Goal: Task Accomplishment & Management: Complete application form

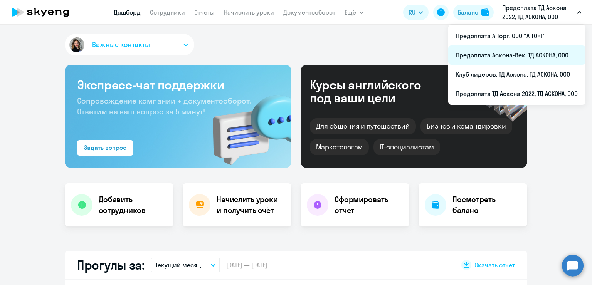
click at [537, 59] on li "Предоплата Аскона-Век, ТД АСКОНА, ООО" at bounding box center [516, 54] width 137 height 19
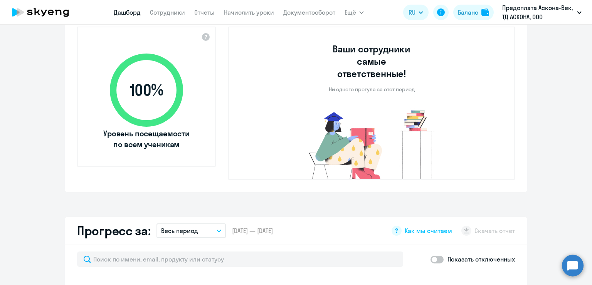
scroll to position [385, 0]
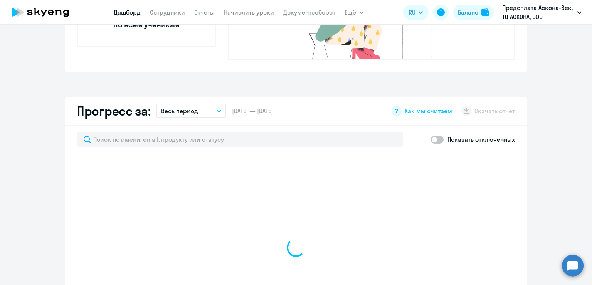
select select "30"
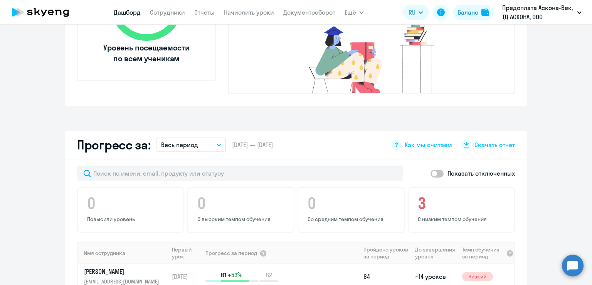
scroll to position [347, 0]
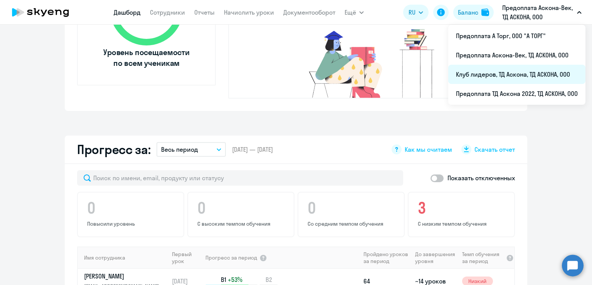
click at [528, 74] on li "Клуб лидеров, ТД Аскона, ТД АСКОНА, ООО" at bounding box center [516, 74] width 137 height 19
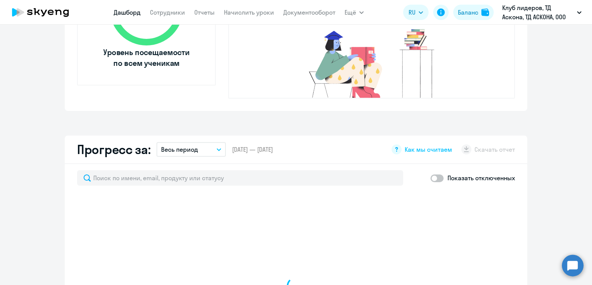
select select "30"
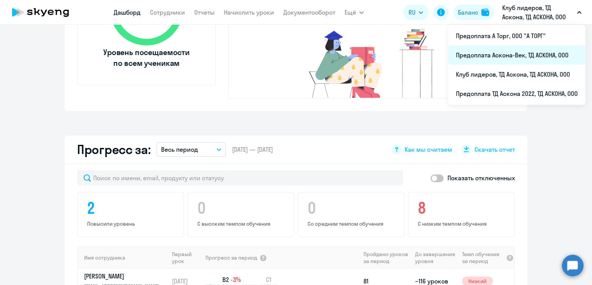
click at [528, 51] on li "Предоплата Аскона-Век, ТД АСКОНА, ООО" at bounding box center [516, 54] width 137 height 19
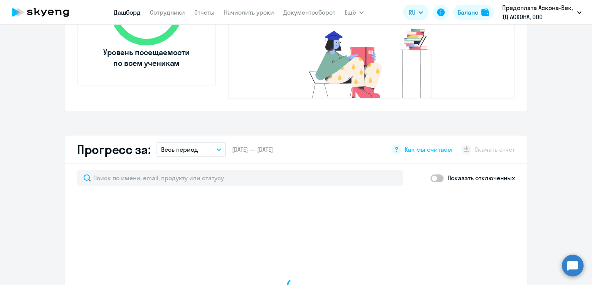
scroll to position [193, 0]
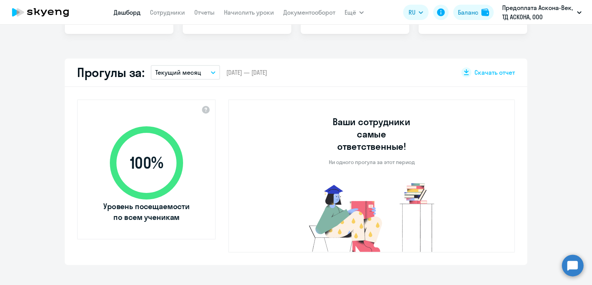
select select "30"
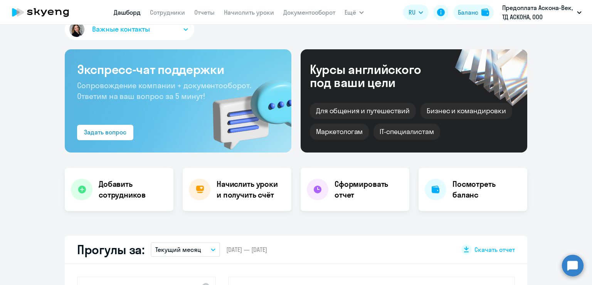
scroll to position [0, 0]
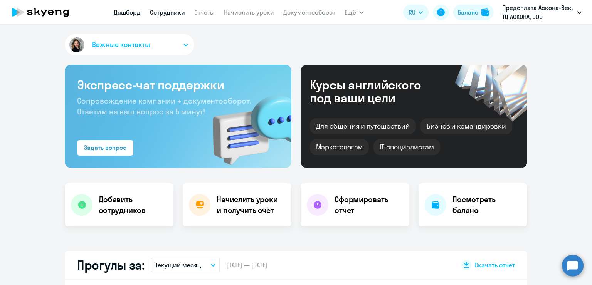
click at [163, 13] on link "Сотрудники" at bounding box center [167, 12] width 35 height 8
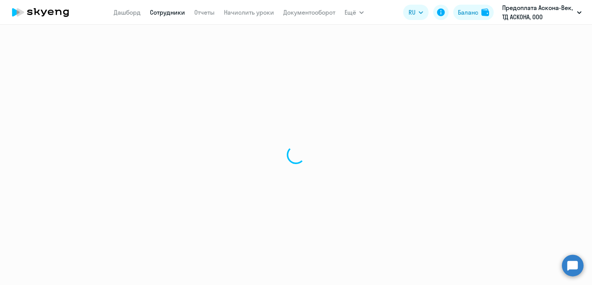
select select "30"
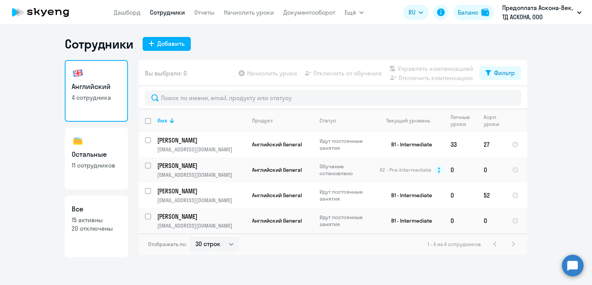
click at [259, 18] on nav "Дашборд Сотрудники Отчеты Начислить уроки Документооборот" at bounding box center [225, 12] width 222 height 15
click at [260, 16] on link "Начислить уроки" at bounding box center [249, 12] width 50 height 8
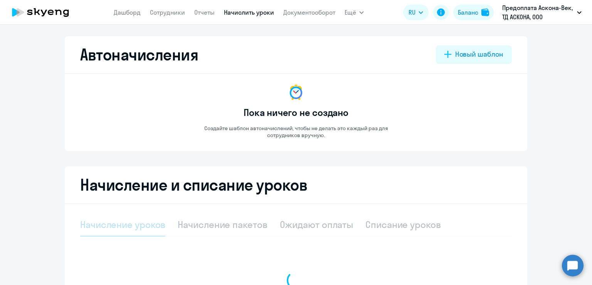
select select "10"
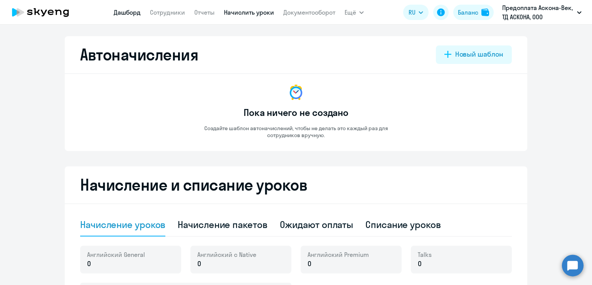
click at [138, 8] on link "Дашборд" at bounding box center [127, 12] width 27 height 8
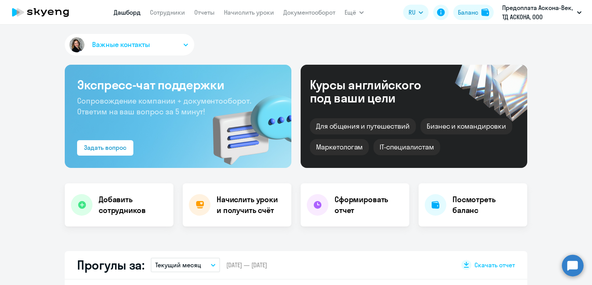
select select "30"
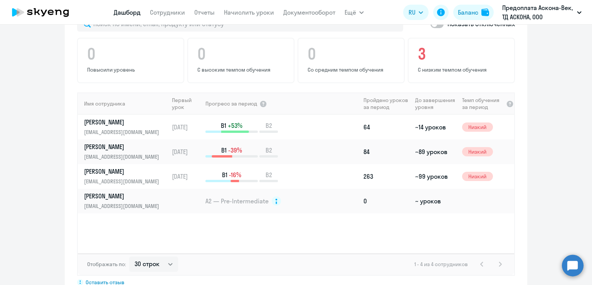
scroll to position [671, 0]
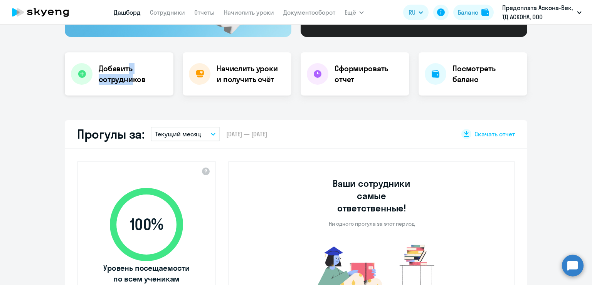
click at [128, 73] on h4 "Добавить сотрудников" at bounding box center [133, 74] width 69 height 22
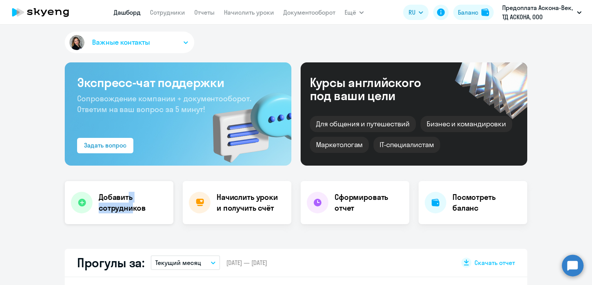
select select "english_adult_not_native_speaker"
select select "3"
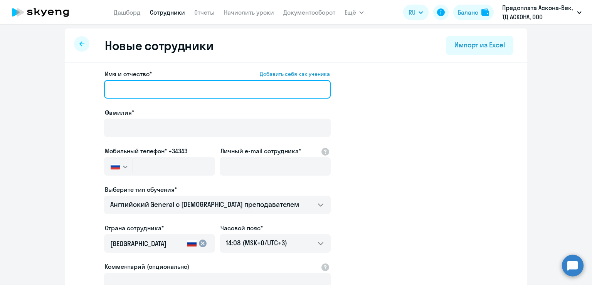
click at [160, 85] on input "Имя и отчество* Добавить себя как ученика" at bounding box center [217, 89] width 227 height 19
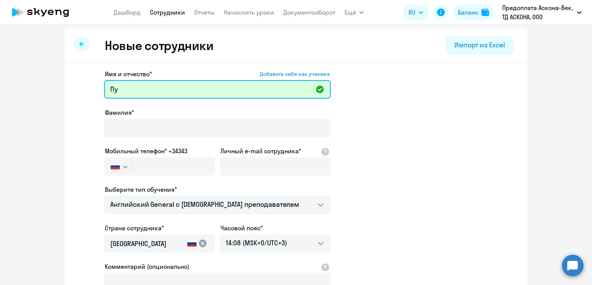
type input "П"
type input "Олеся Вячеславовна"
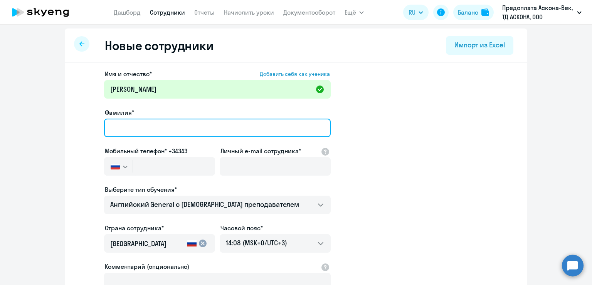
click at [127, 123] on input "Фамилия*" at bounding box center [217, 128] width 227 height 19
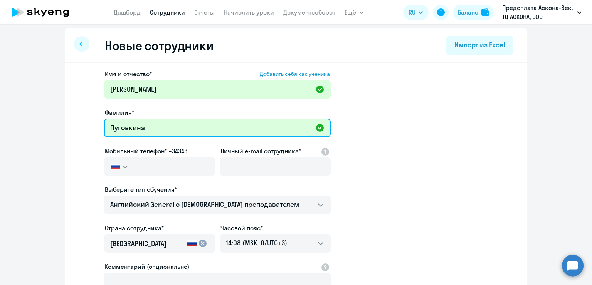
type input "Пуговкина"
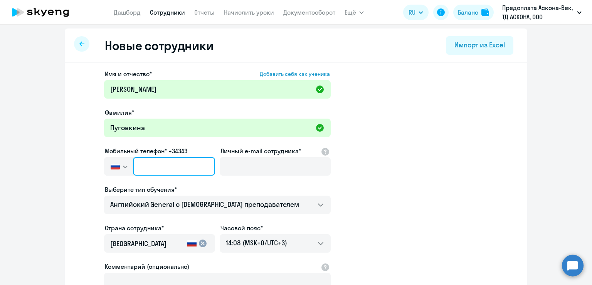
click at [167, 165] on input "text" at bounding box center [174, 166] width 82 height 19
type input "[PHONE_NUMBER]"
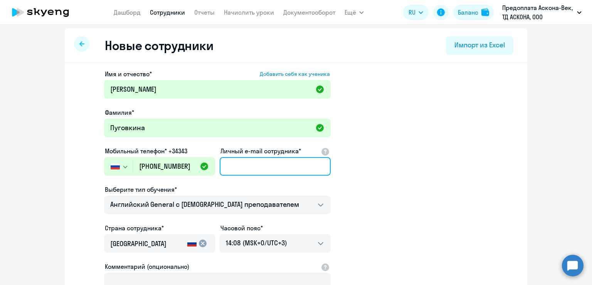
click at [278, 165] on input "Личный e-mail сотрудника*" at bounding box center [275, 166] width 111 height 19
paste input "mailto:avramenko_ov@list.ru"
drag, startPoint x: 244, startPoint y: 167, endPoint x: 193, endPoint y: 165, distance: 51.3
click at [193, 165] on div "Имя и отчество* Добавить себя как ученика Олеся Вячеславовна Фамилия* Пуговкина…" at bounding box center [217, 206] width 227 height 275
type input "[EMAIL_ADDRESS][DOMAIN_NAME]"
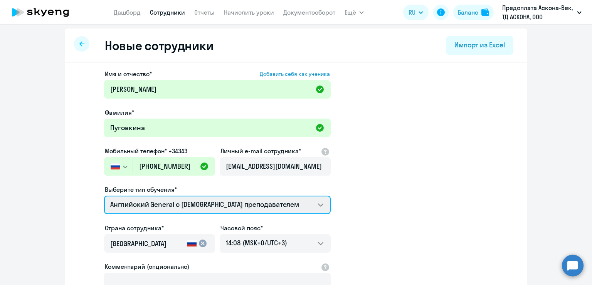
click at [314, 205] on select "Премиум английский с русскоговорящим преподавателем Screening Test Talks 15 мин…" at bounding box center [217, 205] width 227 height 19
select select "screening_test"
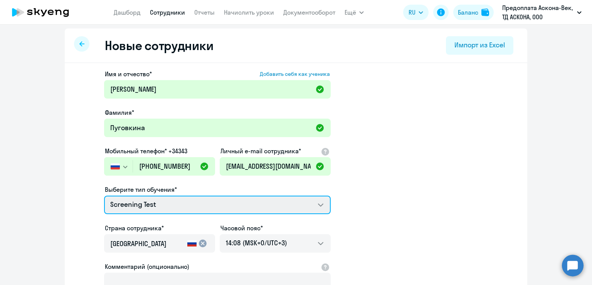
click at [104, 196] on select "Премиум английский с русскоговорящим преподавателем Screening Test Talks 15 мин…" at bounding box center [217, 205] width 227 height 19
click at [325, 205] on select "Премиум английский с русскоговорящим преподавателем Screening Test Talks 15 мин…" at bounding box center [217, 205] width 227 height 19
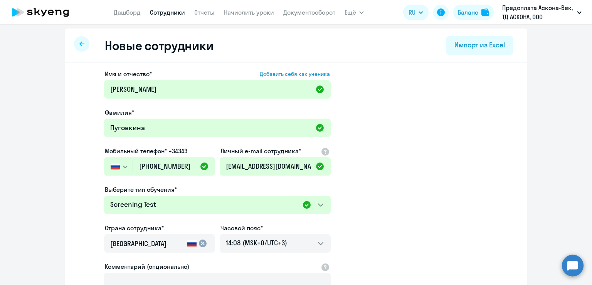
click at [366, 198] on app-new-student-form "Имя и отчество* Добавить себя как ученика Олеся Вячеславовна Фамилия* Пуговкина…" at bounding box center [296, 206] width 438 height 275
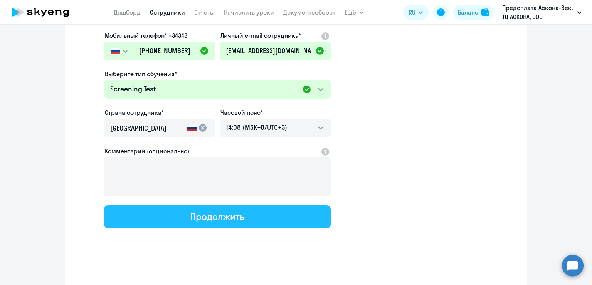
click at [306, 214] on button "Продолжить" at bounding box center [217, 216] width 227 height 23
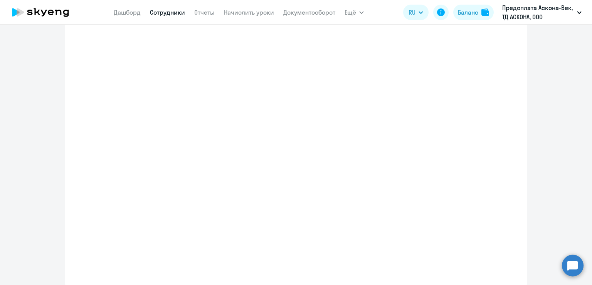
scroll to position [162, 0]
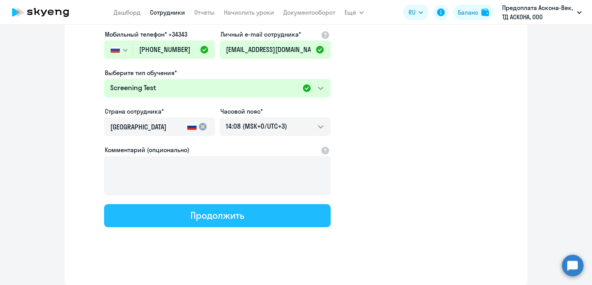
select select "screening_test"
select select "3"
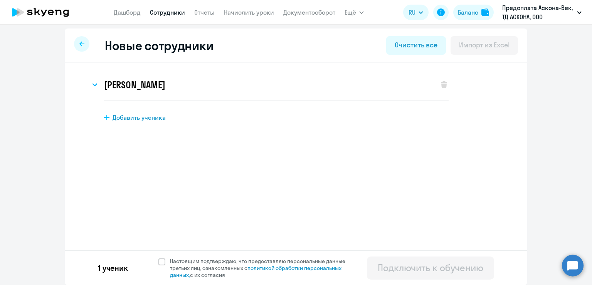
scroll to position [0, 0]
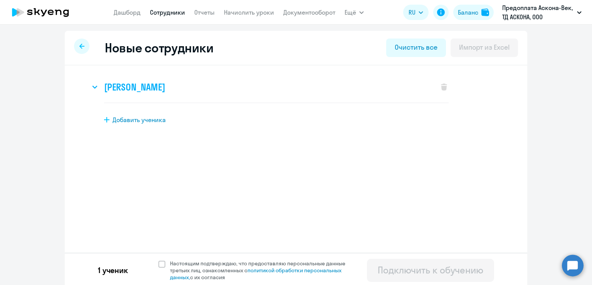
click at [165, 90] on h3 "Олеся Вячеславовна Пуговкина" at bounding box center [134, 87] width 61 height 12
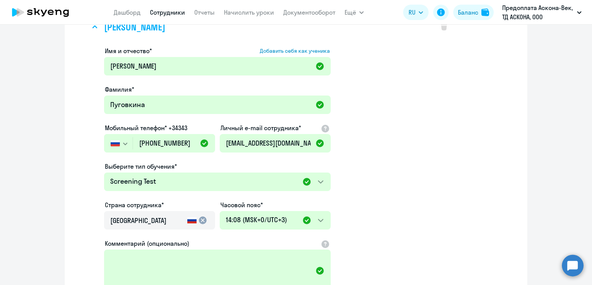
scroll to position [154, 0]
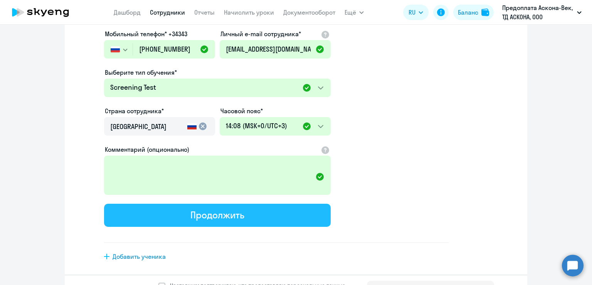
click at [225, 216] on div "Продолжить" at bounding box center [217, 215] width 54 height 12
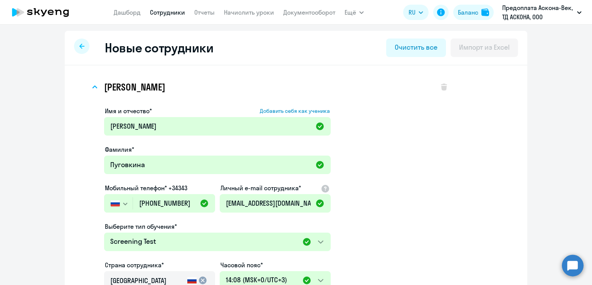
select select "screening_test"
select select "3"
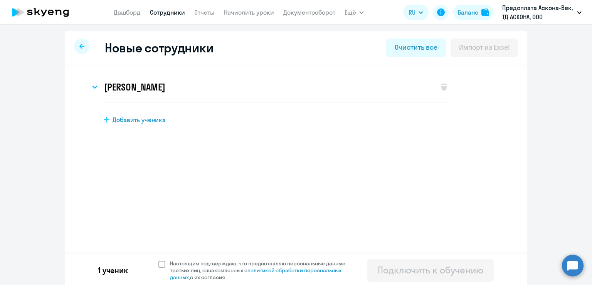
click at [158, 264] on span at bounding box center [161, 264] width 7 height 7
click at [158, 260] on input "Настоящим подтверждаю, что предоставляю персональные данные третьих лиц, ознако…" at bounding box center [158, 260] width 0 height 0
checkbox input "true"
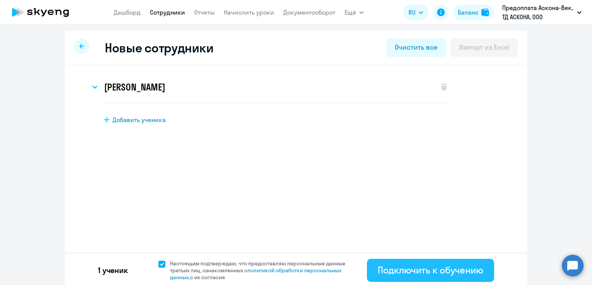
click at [427, 274] on div "Подключить к обучению" at bounding box center [431, 270] width 106 height 12
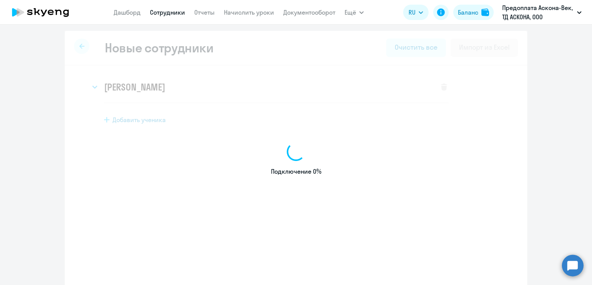
select select "english_adult_not_native_speaker"
select select "3"
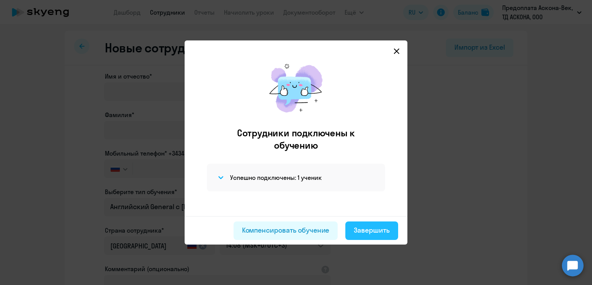
click at [378, 232] on div "Завершить" at bounding box center [372, 230] width 36 height 10
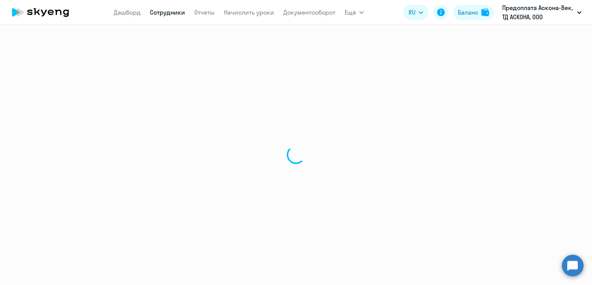
select select "30"
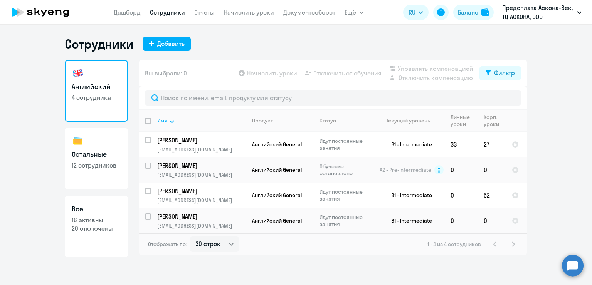
click at [114, 222] on p "16 активны" at bounding box center [96, 220] width 49 height 8
select select "30"
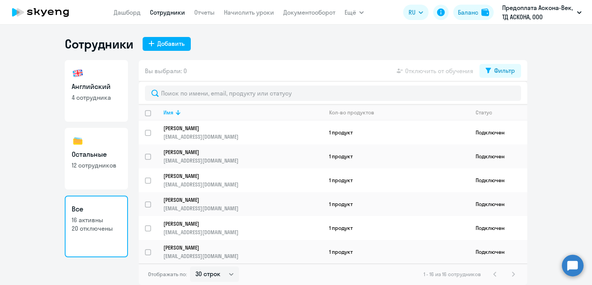
click at [76, 150] on h3 "Остальные" at bounding box center [96, 155] width 49 height 10
select select "30"
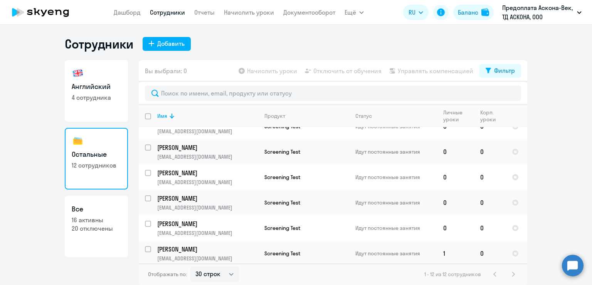
scroll to position [171, 0]
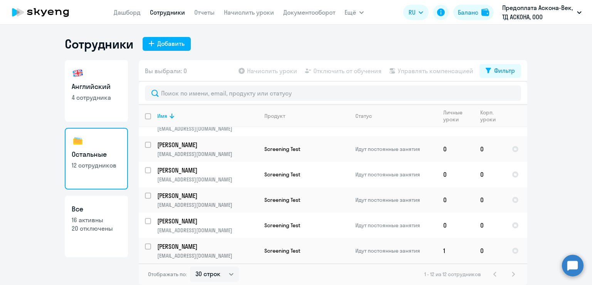
click at [91, 211] on h3 "Все" at bounding box center [96, 209] width 49 height 10
select select "30"
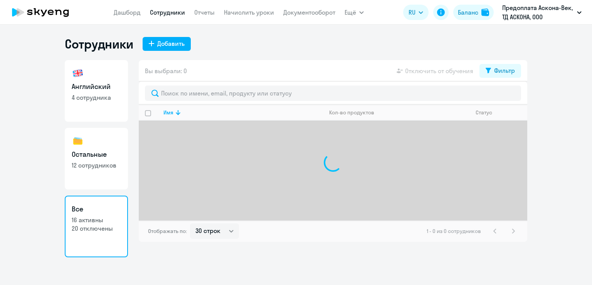
select select "30"
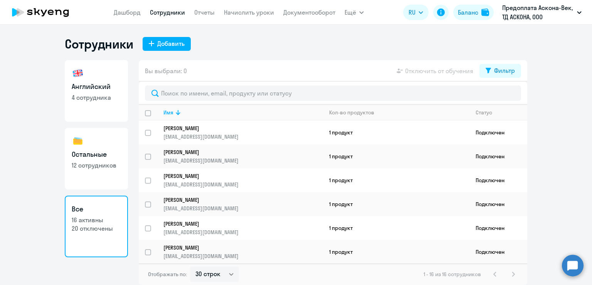
click at [88, 156] on h3 "Остальные" at bounding box center [96, 155] width 49 height 10
select select "30"
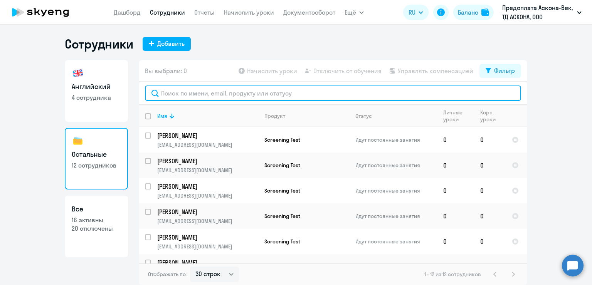
click at [190, 97] on input "text" at bounding box center [333, 93] width 376 height 15
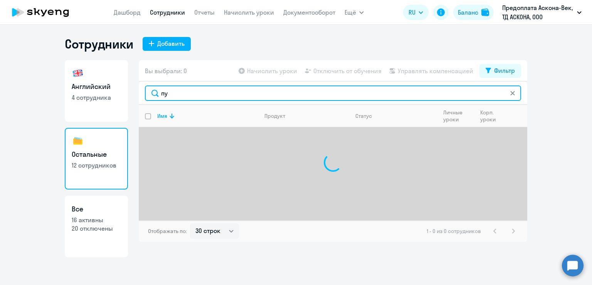
type input "пу"
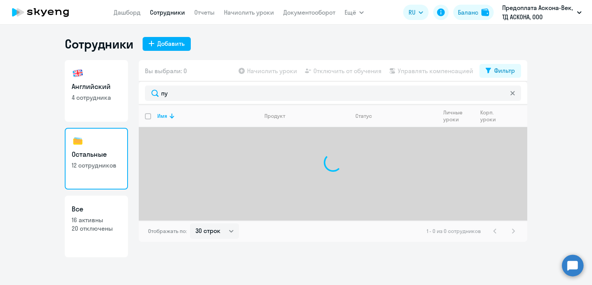
click at [100, 93] on link "Английский 4 сотрудника" at bounding box center [96, 91] width 63 height 62
select select "30"
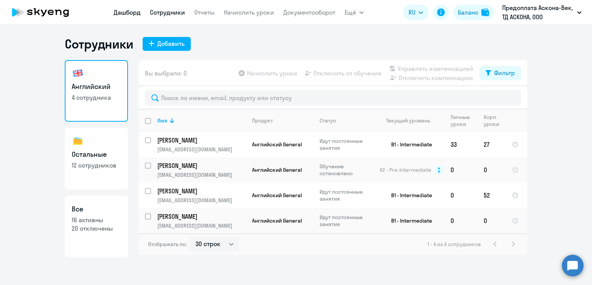
click at [121, 14] on link "Дашборд" at bounding box center [127, 12] width 27 height 8
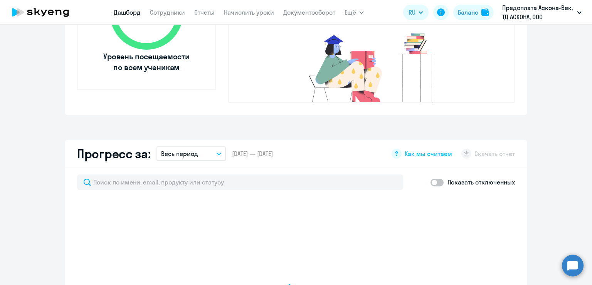
scroll to position [424, 0]
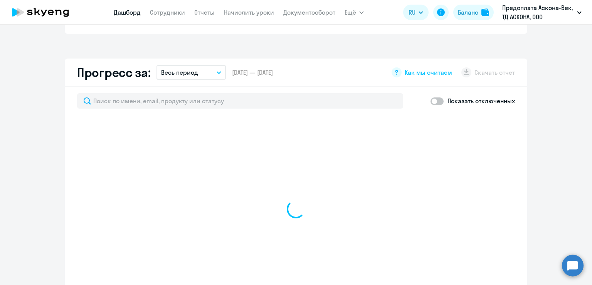
select select "30"
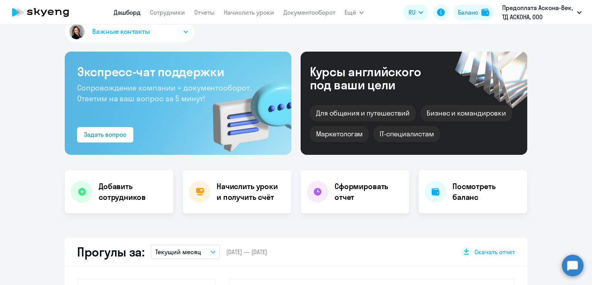
scroll to position [0, 0]
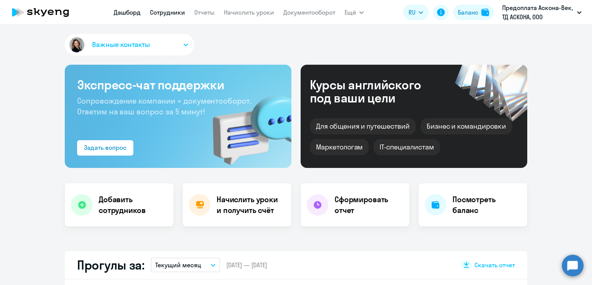
click at [157, 8] on link "Сотрудники" at bounding box center [167, 12] width 35 height 8
select select "30"
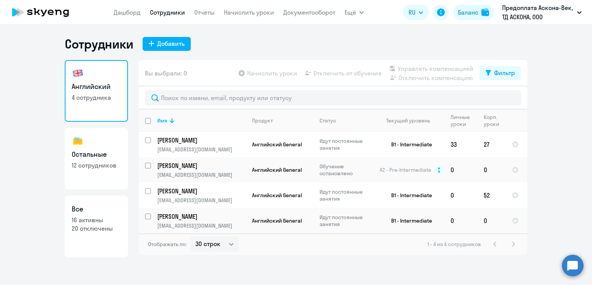
click at [102, 217] on p "16 активны" at bounding box center [96, 220] width 49 height 8
select select "30"
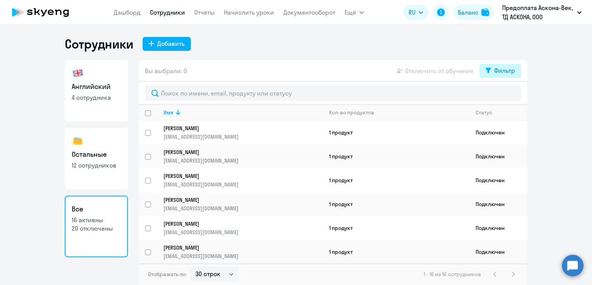
click at [506, 72] on div "Фильтр" at bounding box center [504, 70] width 21 height 9
click at [503, 96] on span at bounding box center [508, 96] width 13 height 8
click at [502, 96] on input "checkbox" at bounding box center [501, 96] width 0 height 0
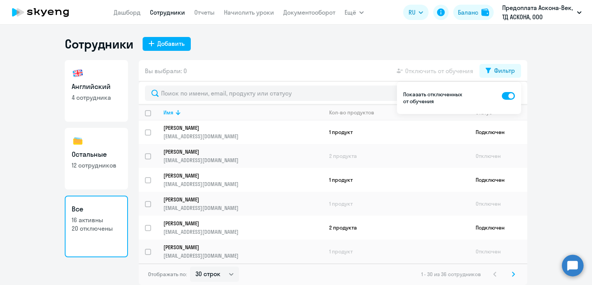
scroll to position [583, 0]
click at [508, 93] on span at bounding box center [508, 96] width 13 height 8
click at [502, 96] on input "checkbox" at bounding box center [501, 96] width 0 height 0
checkbox input "false"
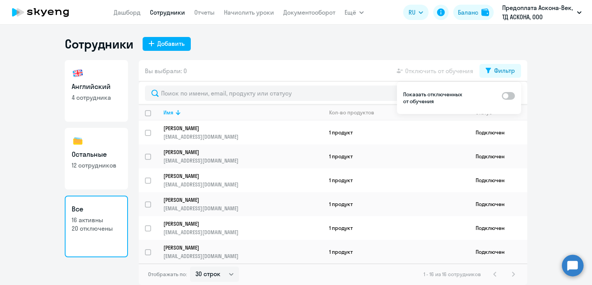
click at [477, 46] on div "Сотрудники Добавить" at bounding box center [296, 43] width 463 height 15
click at [80, 159] on h3 "Остальные" at bounding box center [96, 155] width 49 height 10
select select "30"
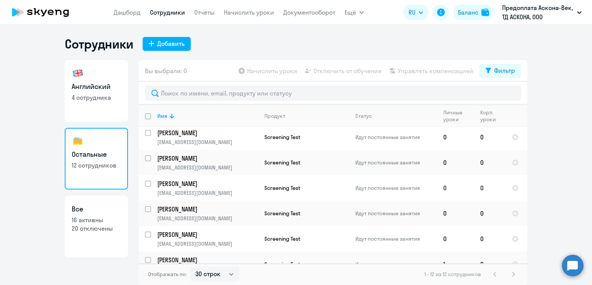
scroll to position [171, 0]
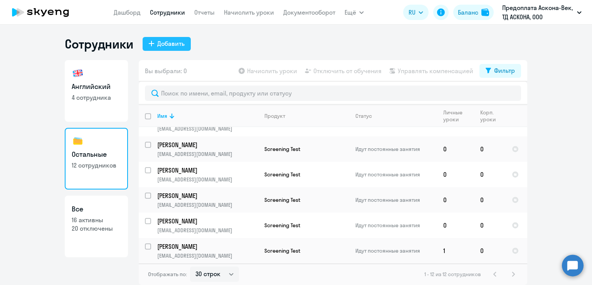
click at [177, 43] on div "Добавить" at bounding box center [170, 43] width 27 height 9
select select "english_adult_not_native_speaker"
select select "3"
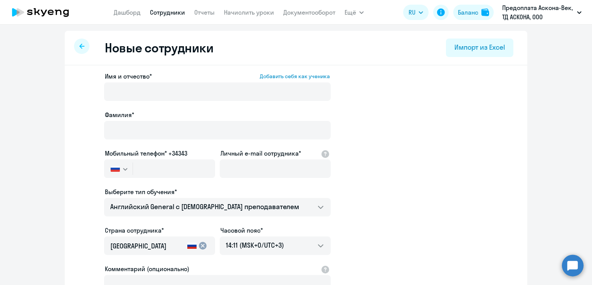
click at [74, 45] on div at bounding box center [81, 46] width 15 height 15
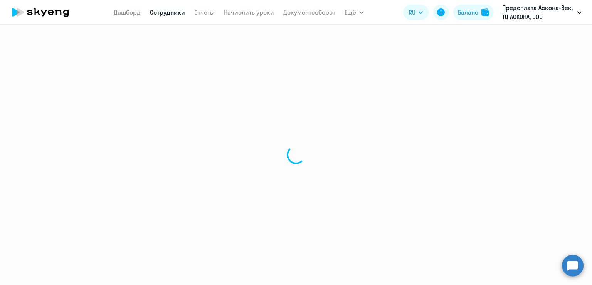
select select "30"
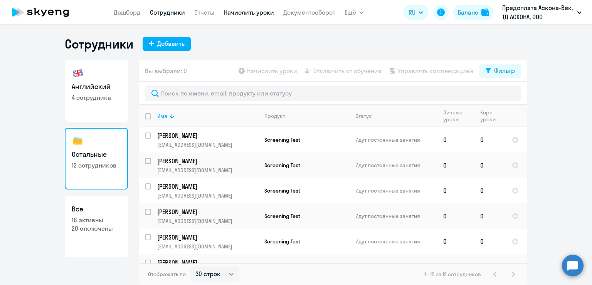
click at [256, 13] on link "Начислить уроки" at bounding box center [249, 12] width 50 height 8
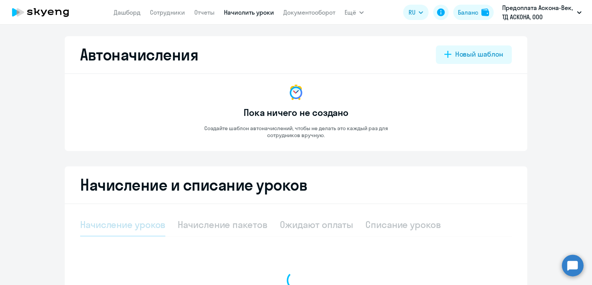
select select "10"
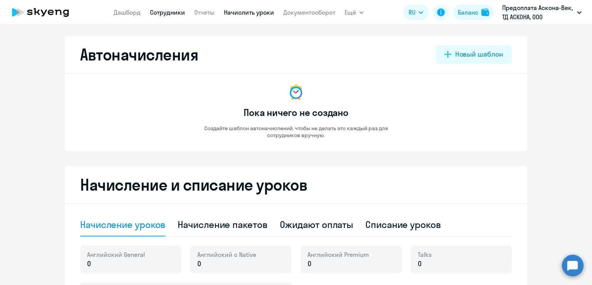
click at [159, 12] on link "Сотрудники" at bounding box center [167, 12] width 35 height 8
select select "30"
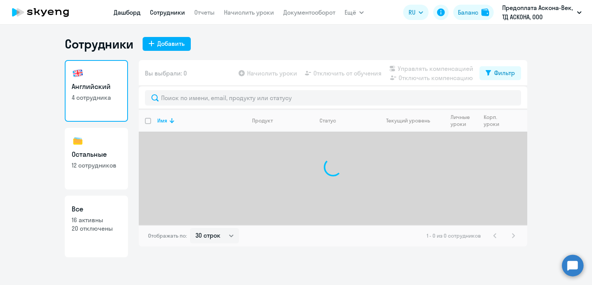
click at [131, 10] on link "Дашборд" at bounding box center [127, 12] width 27 height 8
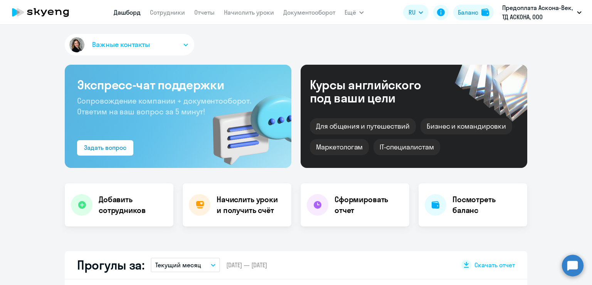
select select "30"
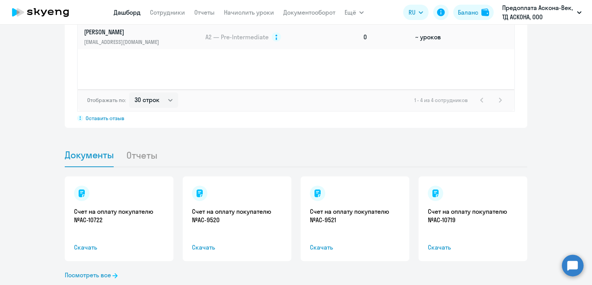
scroll to position [671, 0]
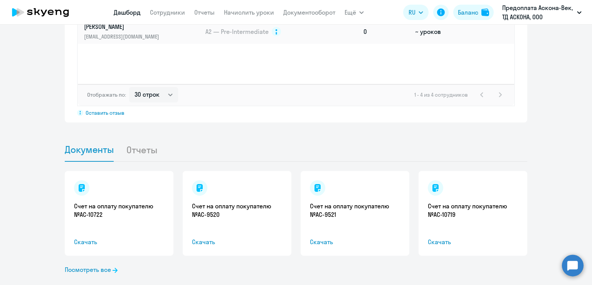
click at [145, 139] on li "Отчеты" at bounding box center [148, 150] width 44 height 24
click at [136, 138] on li "Отчеты" at bounding box center [148, 150] width 44 height 24
click at [95, 144] on span "Документы" at bounding box center [89, 150] width 49 height 12
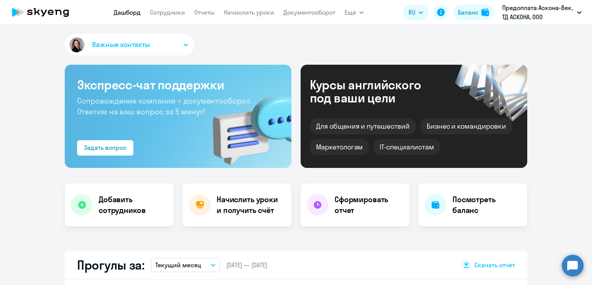
scroll to position [0, 0]
click at [379, 40] on li "Все продукты" at bounding box center [376, 34] width 62 height 19
click at [355, 27] on li "Все продукты" at bounding box center [376, 34] width 62 height 19
click at [160, 13] on link "Сотрудники" at bounding box center [167, 12] width 35 height 8
select select "30"
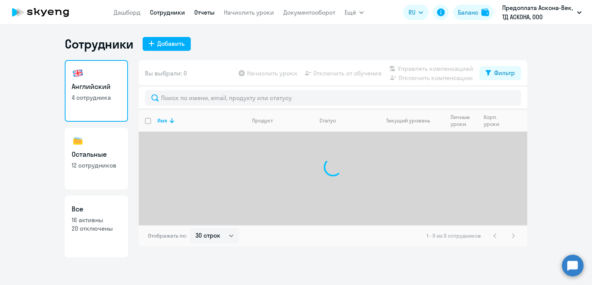
click at [200, 10] on link "Отчеты" at bounding box center [204, 12] width 20 height 8
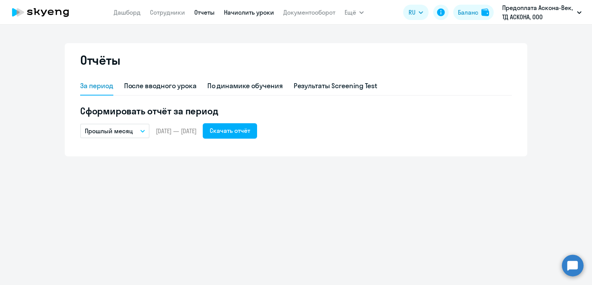
click at [242, 12] on link "Начислить уроки" at bounding box center [249, 12] width 50 height 8
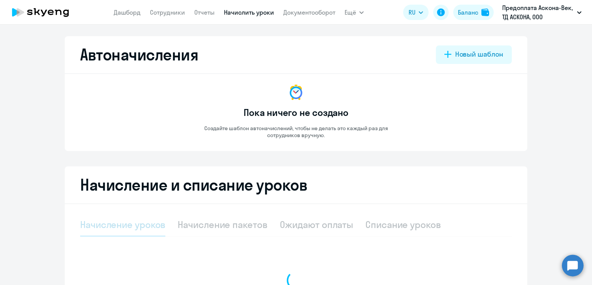
select select "10"
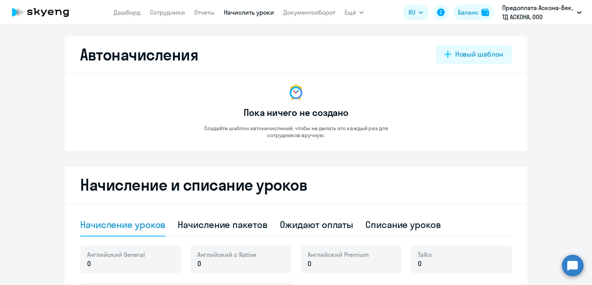
click at [307, 17] on app-menu-item-link "Документооборот" at bounding box center [309, 13] width 52 height 10
click at [310, 11] on link "Документооборот" at bounding box center [309, 12] width 52 height 8
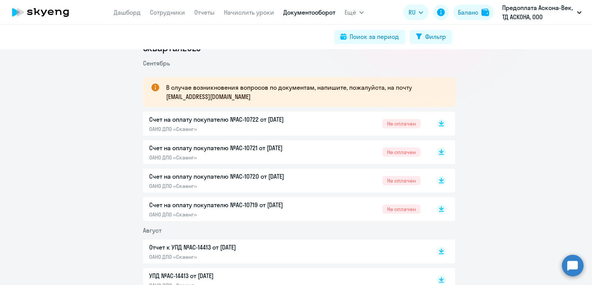
scroll to position [116, 0]
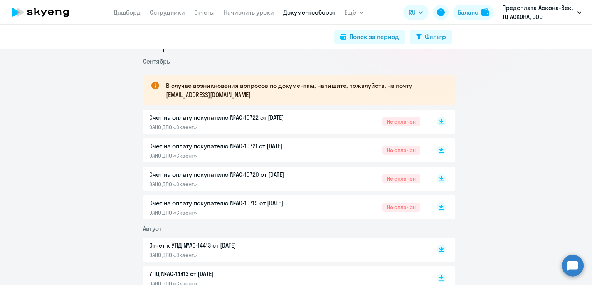
click at [344, 179] on div "Счет на оплату покупателю №AC-10720 от [DATE] ОАНО ДПО «Скаенг» Не оплачен" at bounding box center [284, 179] width 271 height 18
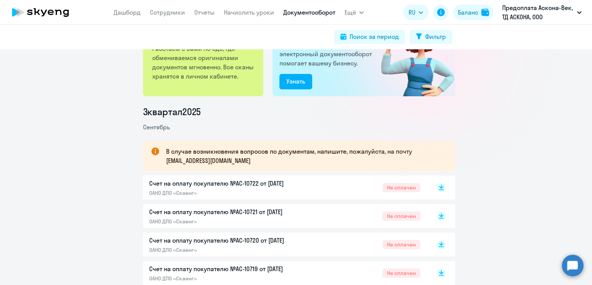
scroll to position [0, 0]
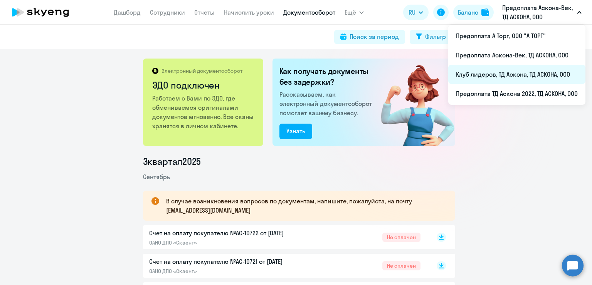
click at [525, 74] on li "Клуб лидеров, ТД Аскона, ТД АСКОНА, ООО" at bounding box center [516, 74] width 137 height 19
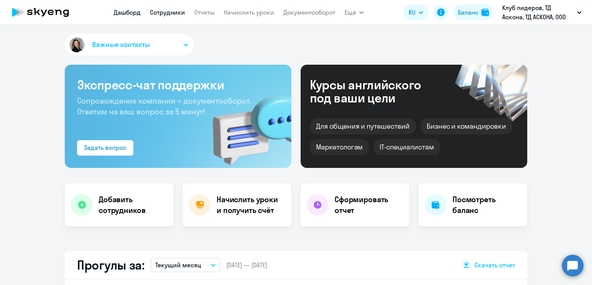
click at [158, 10] on link "Сотрудники" at bounding box center [167, 12] width 35 height 8
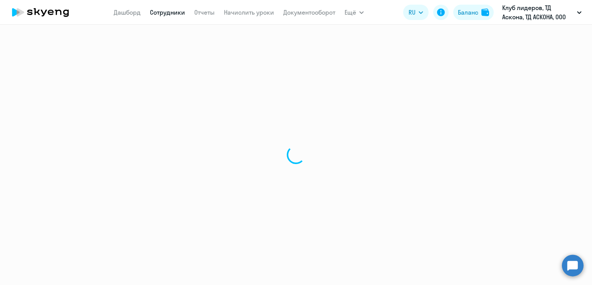
select select "30"
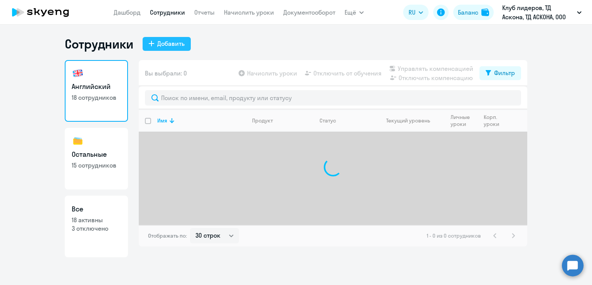
click at [163, 43] on div "Добавить" at bounding box center [170, 43] width 27 height 9
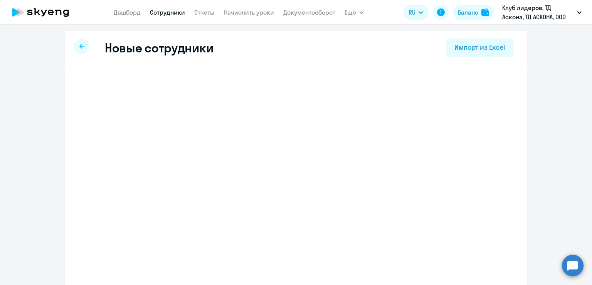
select select "english_adult_not_native_speaker"
select select "3"
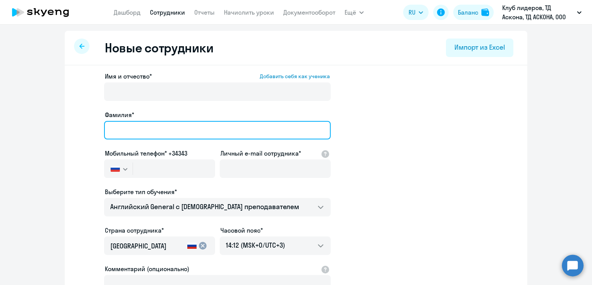
click at [147, 126] on input "Фамилия*" at bounding box center [217, 130] width 227 height 19
type input "Пуговкина"
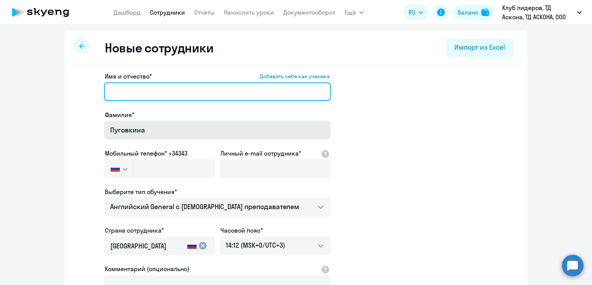
type input "[PERSON_NAME]"
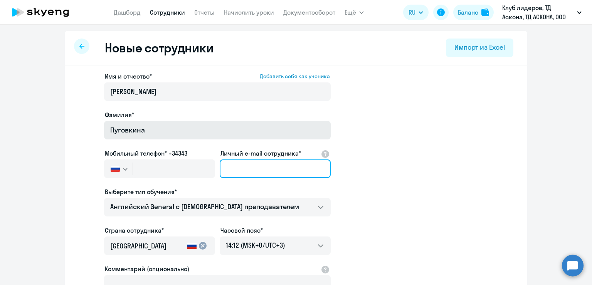
type input "[EMAIL_ADDRESS][DOMAIN_NAME]"
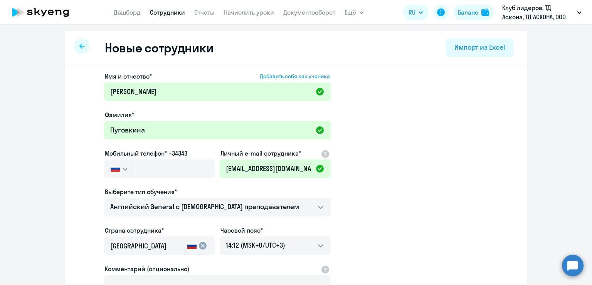
click at [134, 159] on div "Мобильный телефон* +34343 [GEOGRAPHIC_DATA] +7 [GEOGRAPHIC_DATA] +7 [GEOGRAPHIC…" at bounding box center [159, 165] width 111 height 32
click at [143, 168] on input "text" at bounding box center [174, 169] width 82 height 19
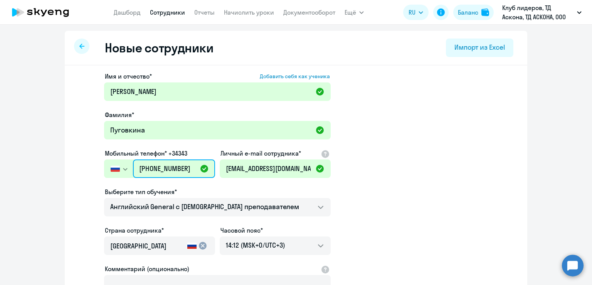
type input "[PHONE_NUMBER]"
click at [183, 217] on div at bounding box center [217, 218] width 227 height 3
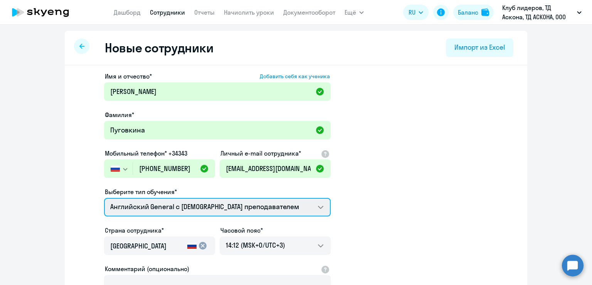
click at [183, 211] on select "Talks 15 минутные разговоры на английском Screening Test Английский General с […" at bounding box center [217, 207] width 227 height 19
select select "screening_test"
click at [104, 198] on select "Talks 15 минутные разговоры на английском Screening Test Английский General с […" at bounding box center [217, 207] width 227 height 19
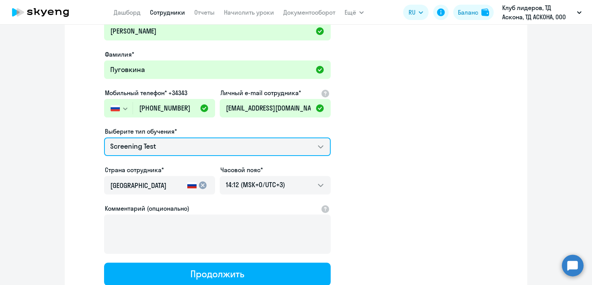
scroll to position [79, 0]
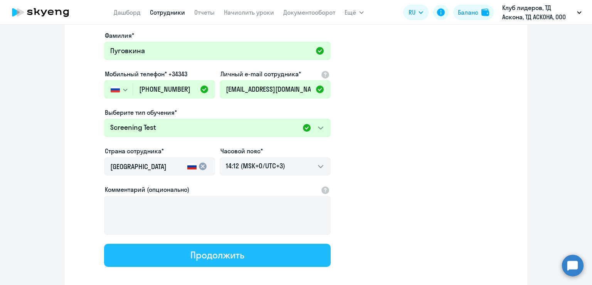
click at [235, 262] on button "Продолжить" at bounding box center [217, 255] width 227 height 23
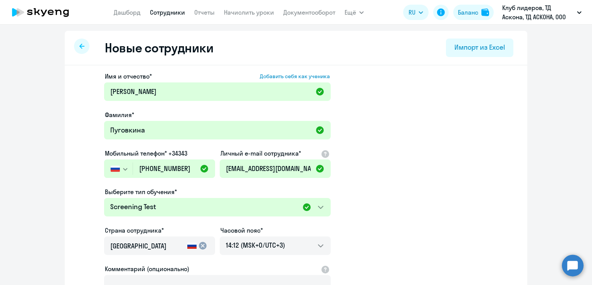
select select "screening_test"
select select "3"
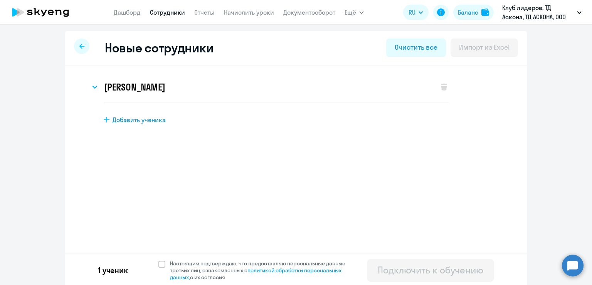
scroll to position [0, 0]
click at [165, 264] on span "Настоящим подтверждаю, что предоставляю персональные данные третьих лиц, ознако…" at bounding box center [259, 270] width 189 height 21
click at [158, 260] on input "Настоящим подтверждаю, что предоставляю персональные данные третьих лиц, ознако…" at bounding box center [158, 260] width 0 height 0
checkbox input "true"
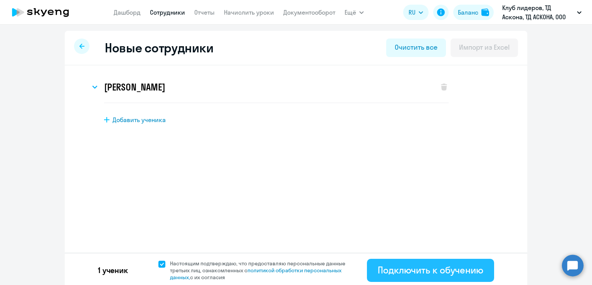
click at [395, 272] on div "Подключить к обучению" at bounding box center [431, 270] width 106 height 12
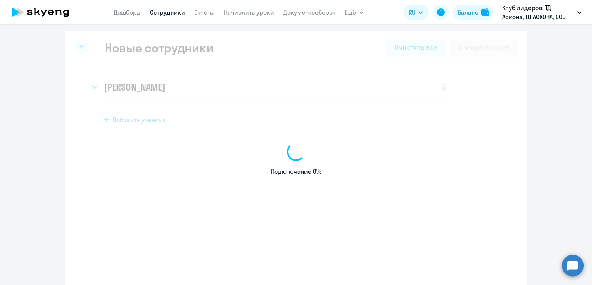
select select "english_adult_not_native_speaker"
select select "3"
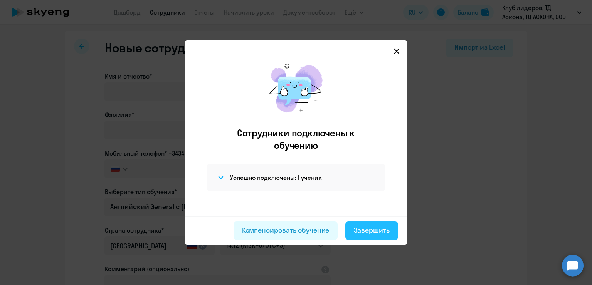
click at [365, 231] on div "Завершить" at bounding box center [372, 230] width 36 height 10
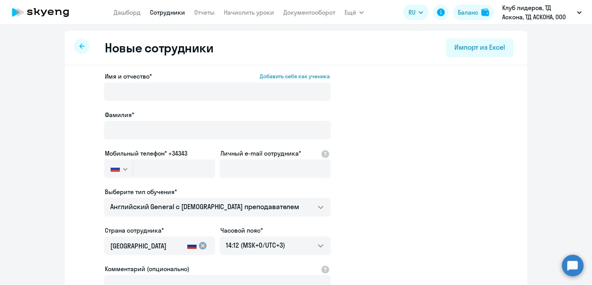
select select "30"
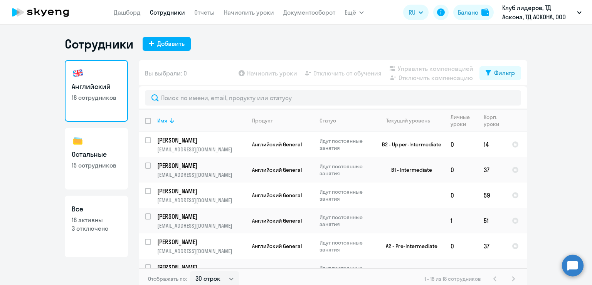
click at [114, 164] on p "15 сотрудников" at bounding box center [96, 165] width 49 height 8
select select "30"
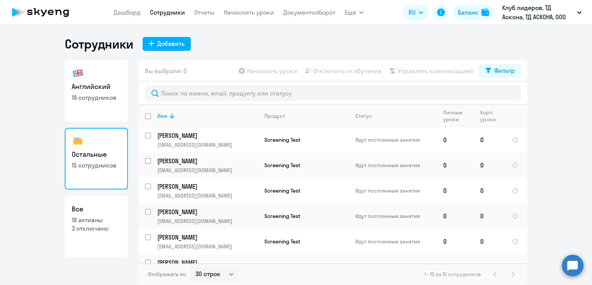
click at [118, 85] on h3 "Английский" at bounding box center [96, 87] width 49 height 10
select select "30"
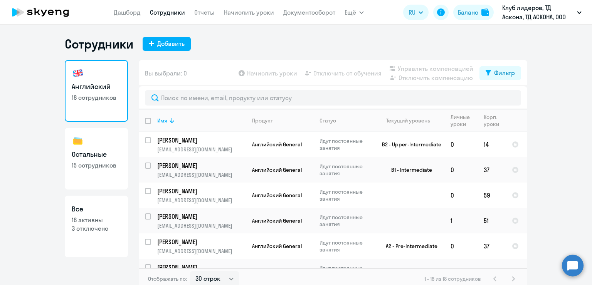
click at [113, 208] on h3 "Все" at bounding box center [96, 209] width 49 height 10
select select "30"
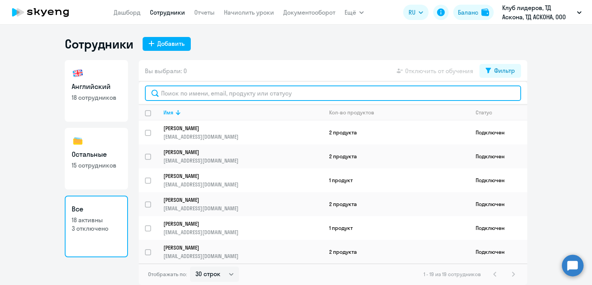
click at [191, 90] on input "text" at bounding box center [333, 93] width 376 height 15
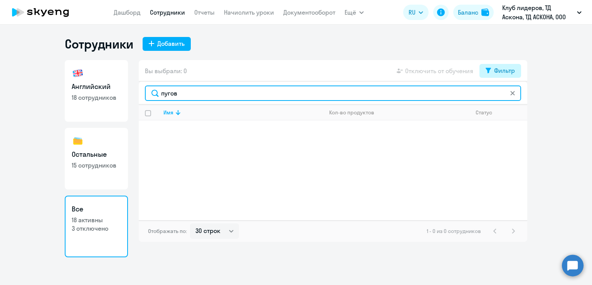
type input "пугов"
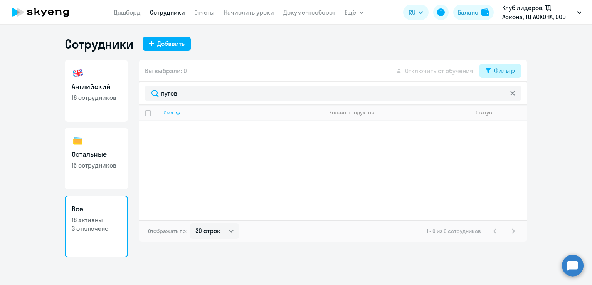
click at [500, 69] on div "Фильтр" at bounding box center [504, 70] width 21 height 9
click at [510, 97] on span at bounding box center [508, 96] width 13 height 8
click at [502, 96] on input "checkbox" at bounding box center [501, 96] width 0 height 0
checkbox input "true"
click at [382, 144] on div "Имя Кол-во продуктов Статус" at bounding box center [333, 163] width 389 height 116
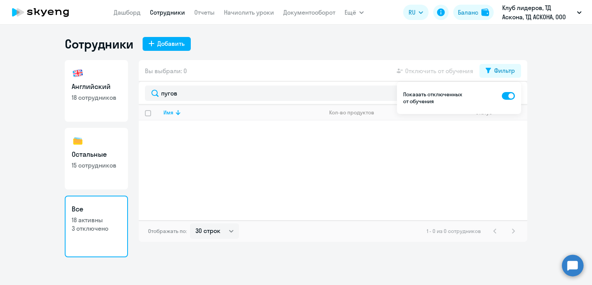
click at [565, 68] on ng-component "Сотрудники Добавить Английский 18 сотрудников Остальные 15 сотрудников Все 18 а…" at bounding box center [296, 146] width 592 height 221
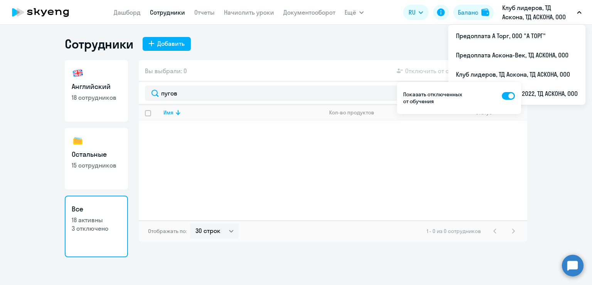
click at [531, 10] on p "Клуб лидеров, ТД Аскона, ТД АСКОНА, ООО" at bounding box center [538, 12] width 72 height 19
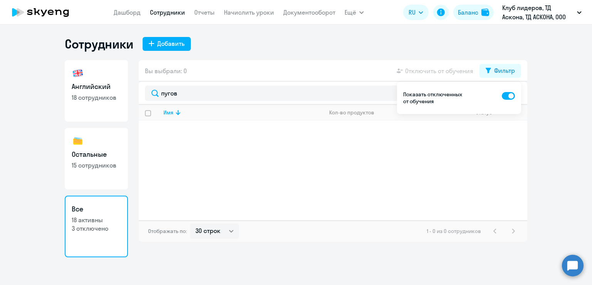
click at [575, 269] on circle at bounding box center [573, 266] width 22 height 22
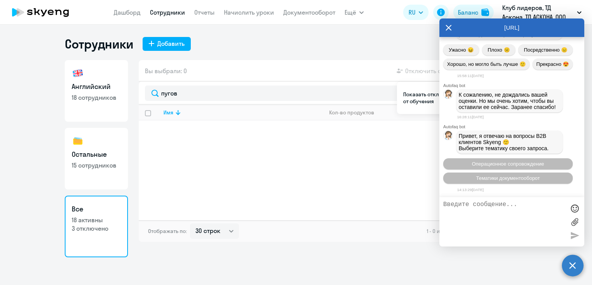
scroll to position [9037, 0]
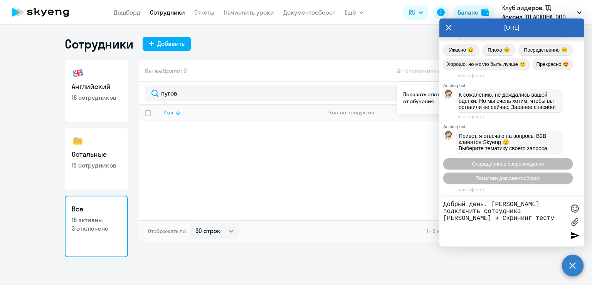
type textarea "Добрый день. [PERSON_NAME] подключить сотрудника [PERSON_NAME] к Скрининг тесту."
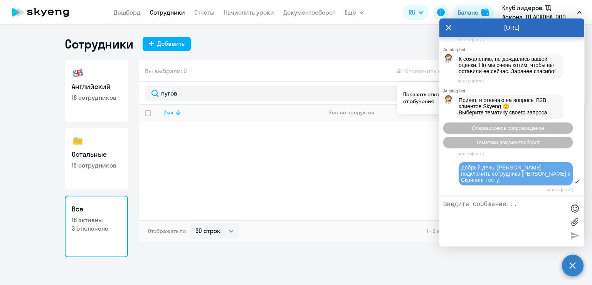
scroll to position [9136, 0]
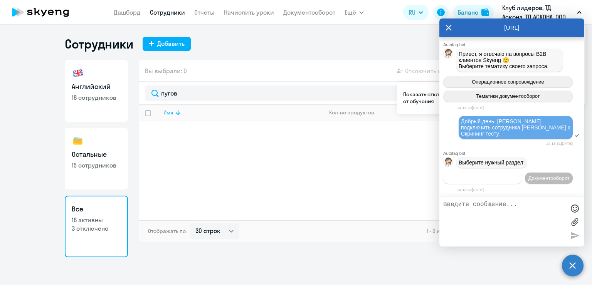
click at [512, 175] on span "Операционное сопровождение" at bounding box center [482, 178] width 72 height 6
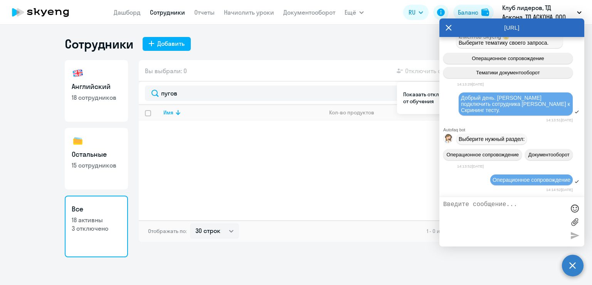
scroll to position [9206, 0]
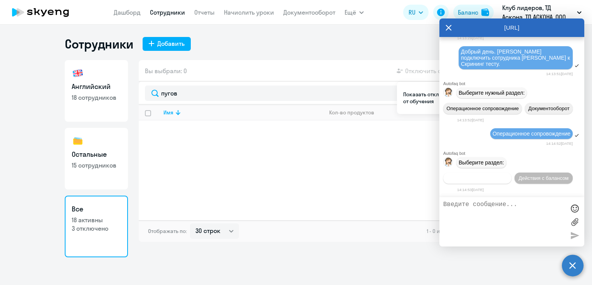
click at [498, 178] on span "Действия по сотрудникам" at bounding box center [477, 178] width 60 height 6
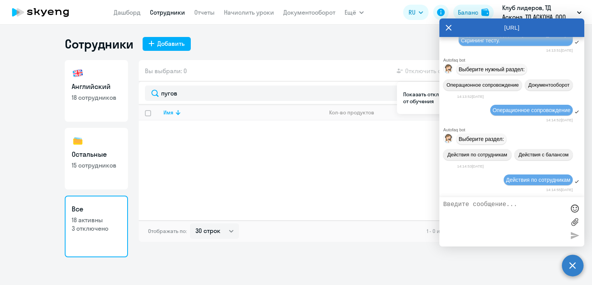
scroll to position [9321, 0]
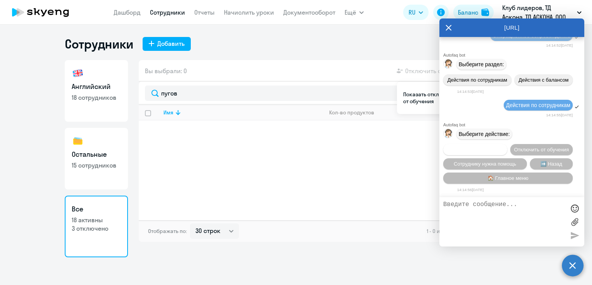
click at [503, 147] on span "Подключить к обучению" at bounding box center [475, 150] width 56 height 6
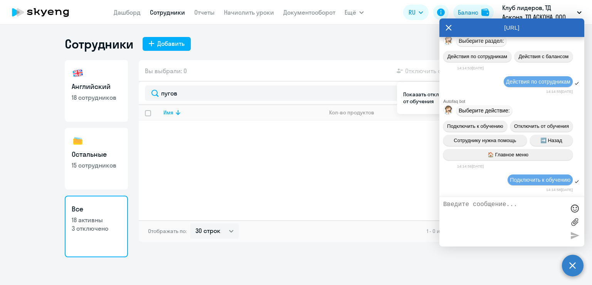
scroll to position [9421, 0]
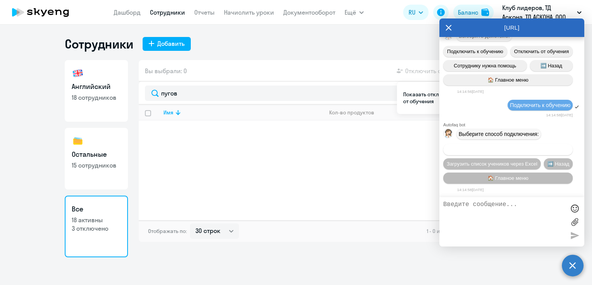
click at [522, 150] on span "Добавить учеников вручную" at bounding box center [508, 150] width 66 height 6
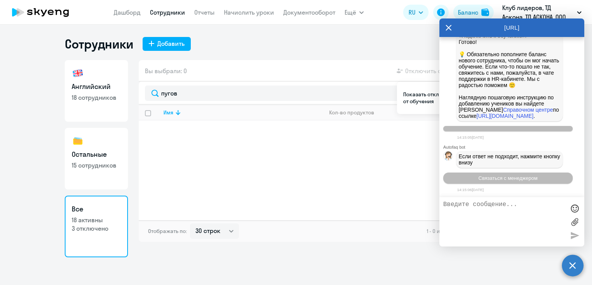
scroll to position [9817, 0]
click at [533, 180] on span "Связаться с менеджером" at bounding box center [507, 178] width 59 height 6
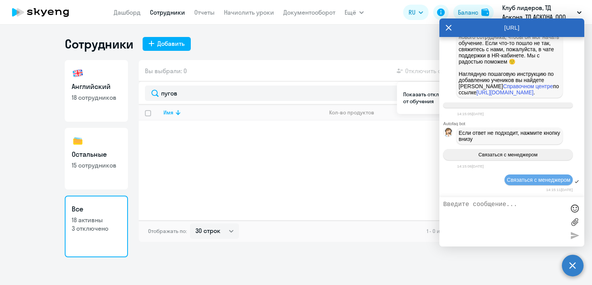
scroll to position [9841, 0]
